Goal: Task Accomplishment & Management: Manage account settings

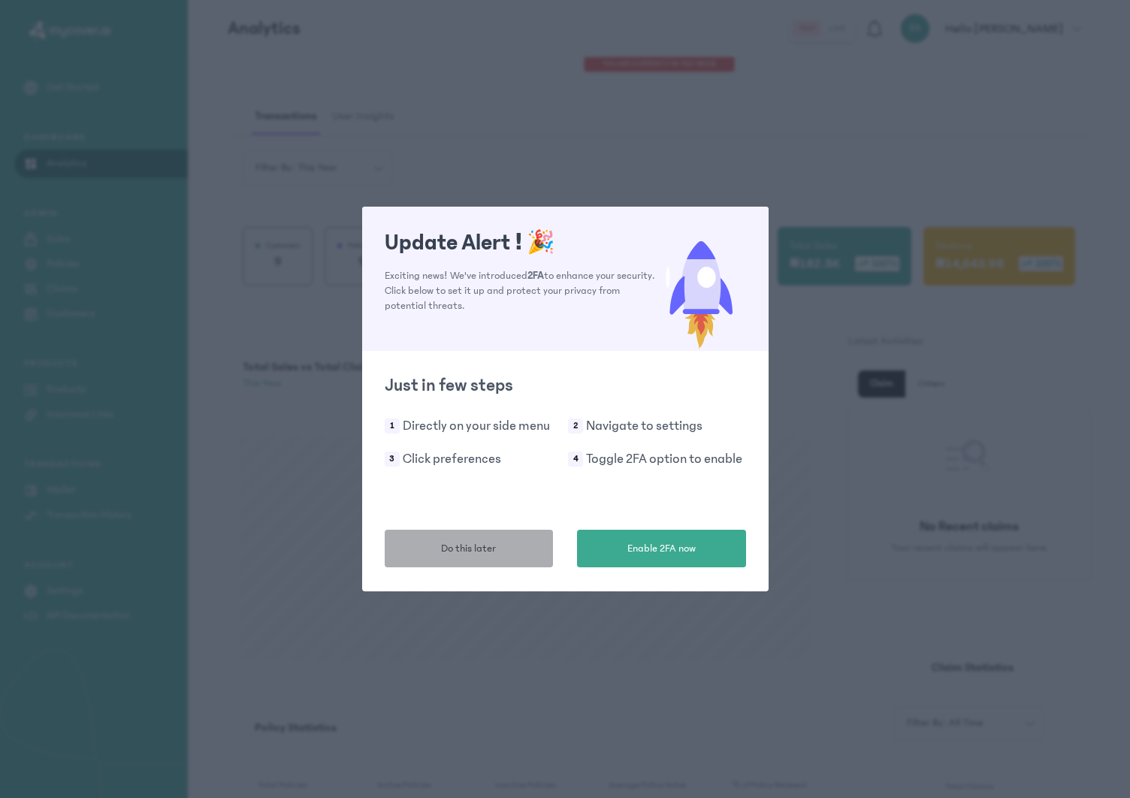
click at [477, 539] on button "Do this later" at bounding box center [469, 549] width 169 height 38
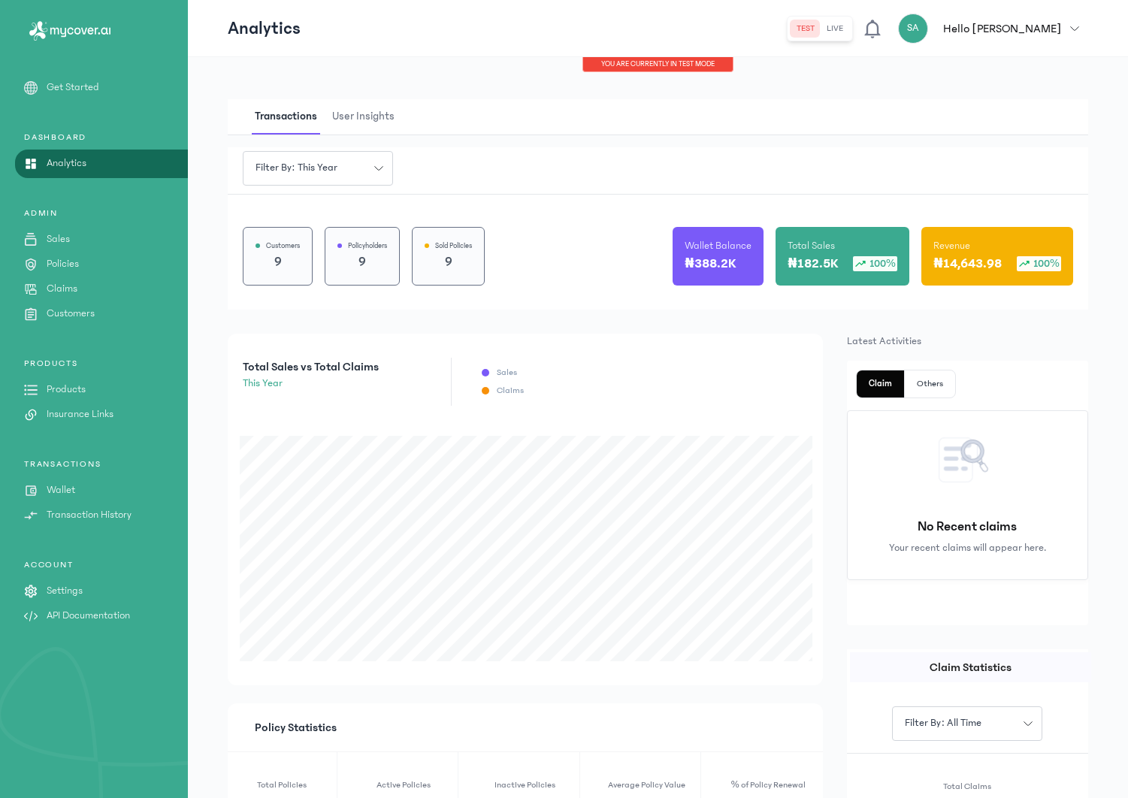
click at [86, 458] on div "PRODUCTS Products Insurance Links" at bounding box center [94, 490] width 188 height 65
click at [89, 407] on p "Insurance Links" at bounding box center [80, 415] width 67 height 16
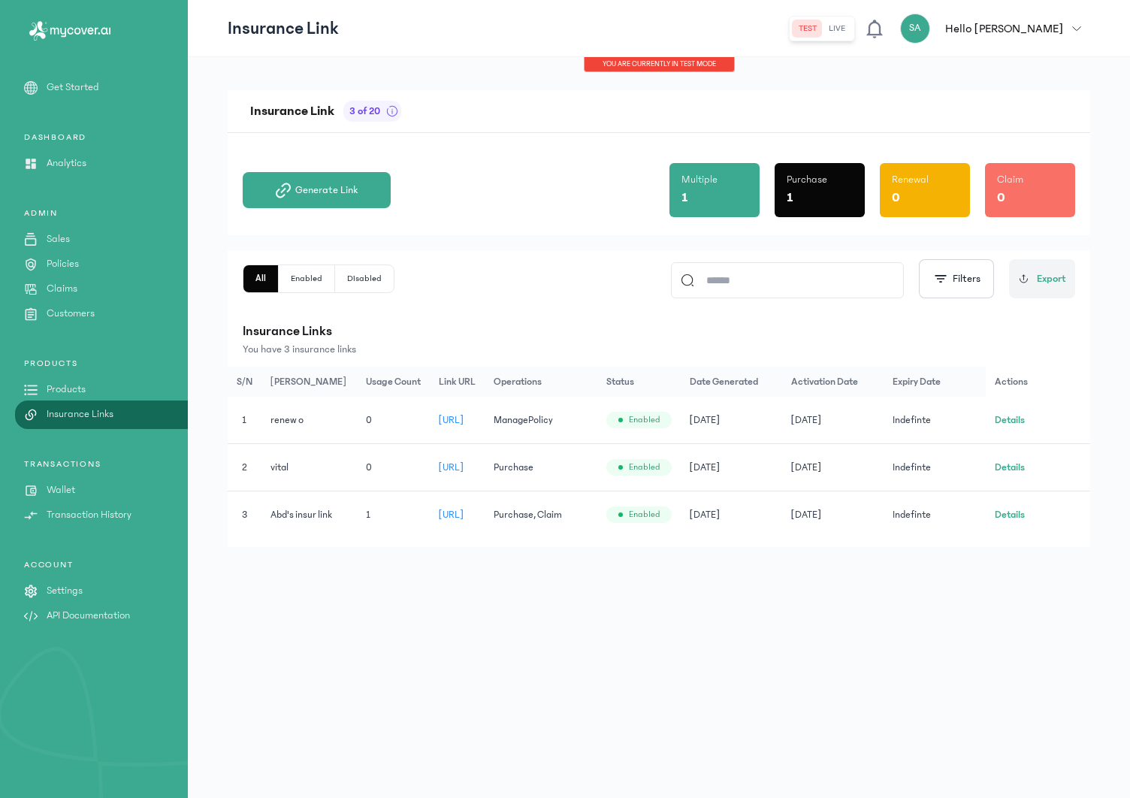
click at [1022, 513] on button "Details" at bounding box center [1010, 514] width 30 height 15
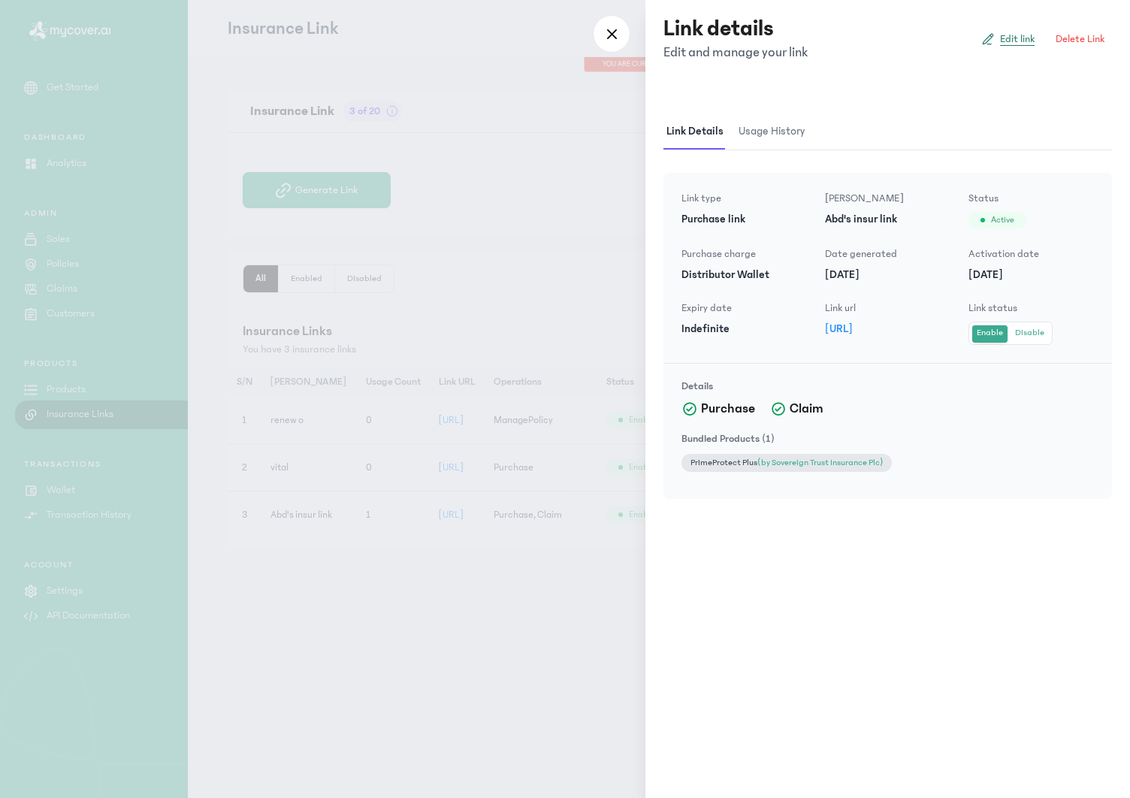
click at [1010, 41] on span "Edit link" at bounding box center [1017, 39] width 35 height 15
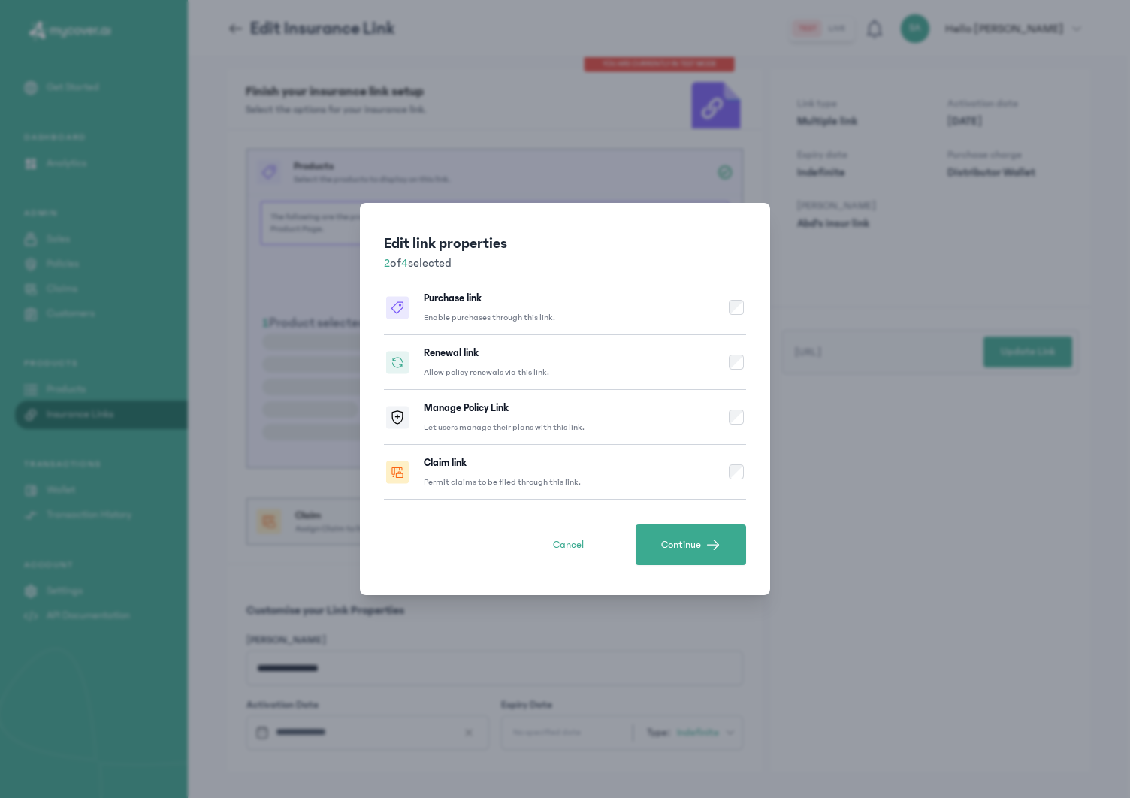
click at [738, 377] on button "Renewal link Allow policy renewals via this link." at bounding box center [565, 362] width 362 height 55
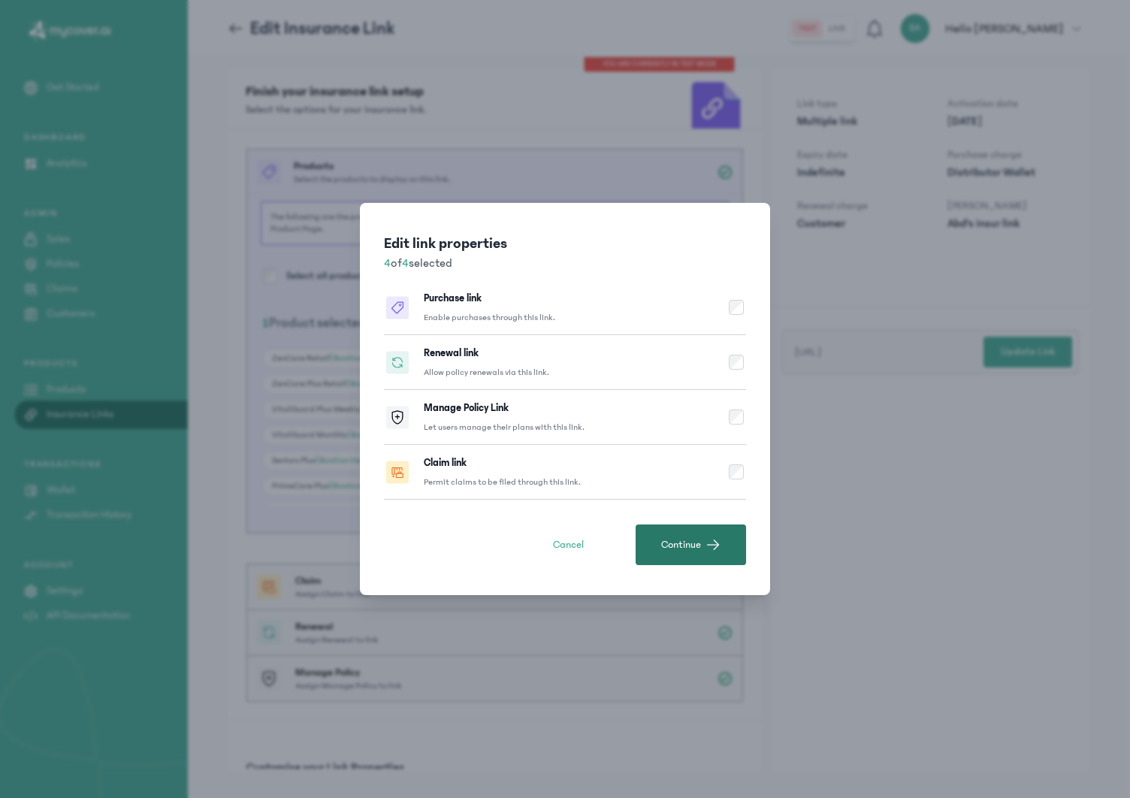
click at [710, 546] on span "button" at bounding box center [713, 544] width 15 height 15
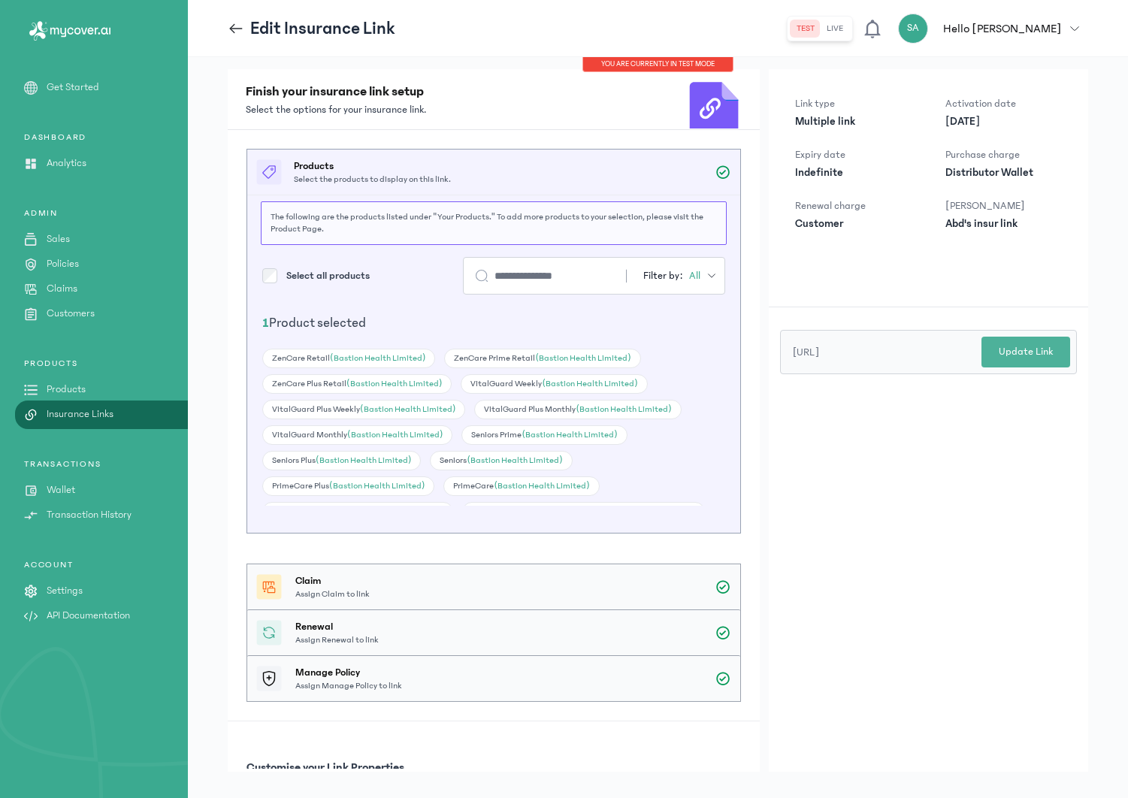
click at [1066, 356] on button "Update Link" at bounding box center [1026, 352] width 89 height 31
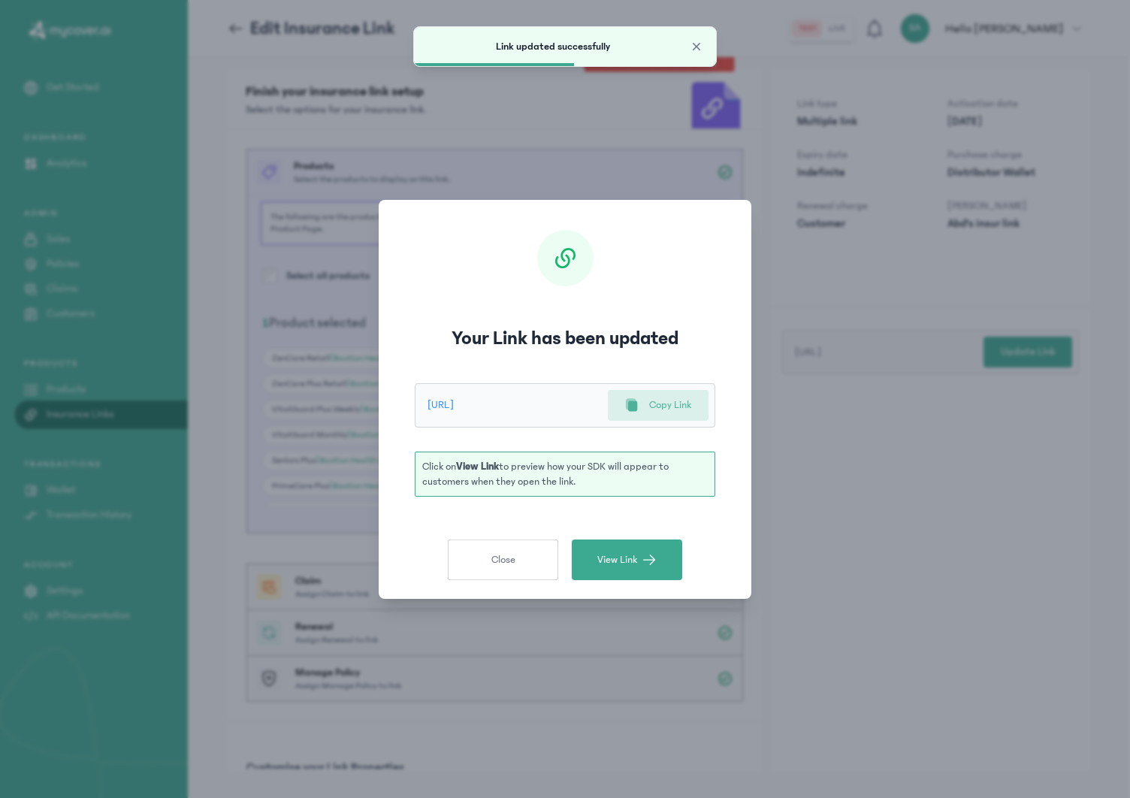
click at [652, 407] on p "Copy Link" at bounding box center [670, 406] width 42 height 16
